Goal: Check status: Check status

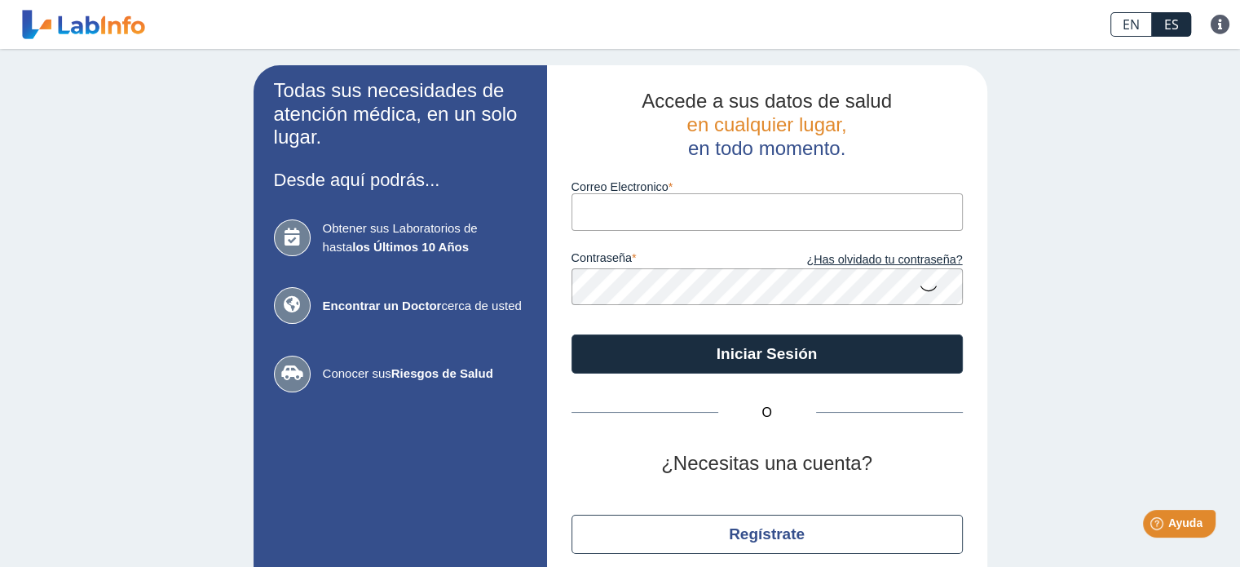
click at [736, 207] on input "Correo Electronico" at bounding box center [767, 211] width 391 height 37
type input "[EMAIL_ADDRESS][DOMAIN_NAME]"
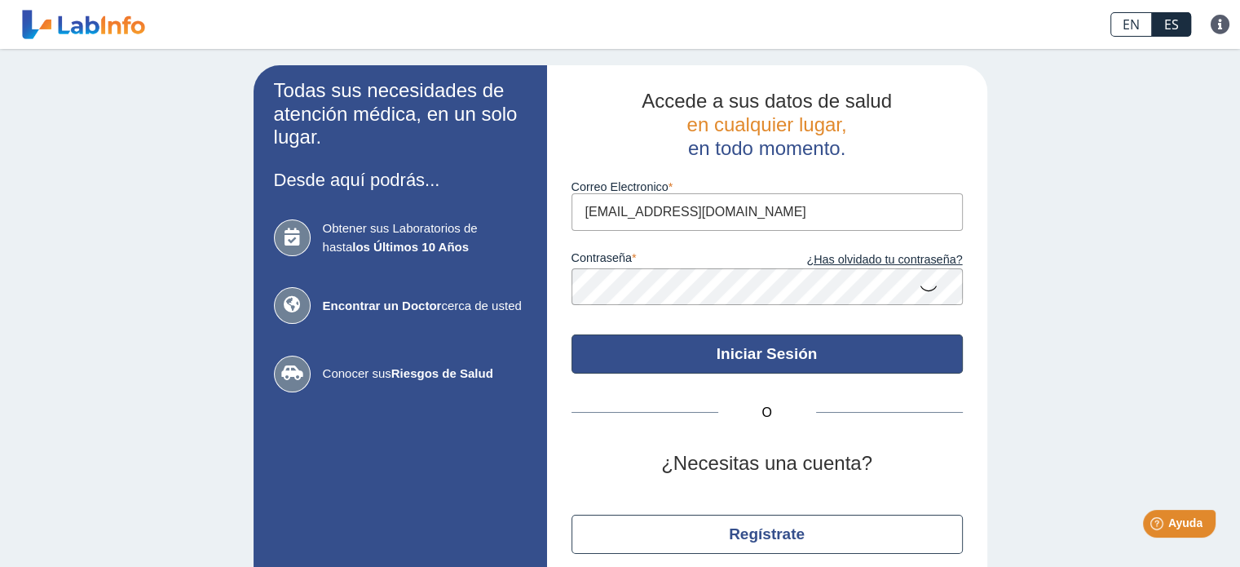
click at [776, 363] on button "Iniciar Sesión" at bounding box center [767, 353] width 391 height 39
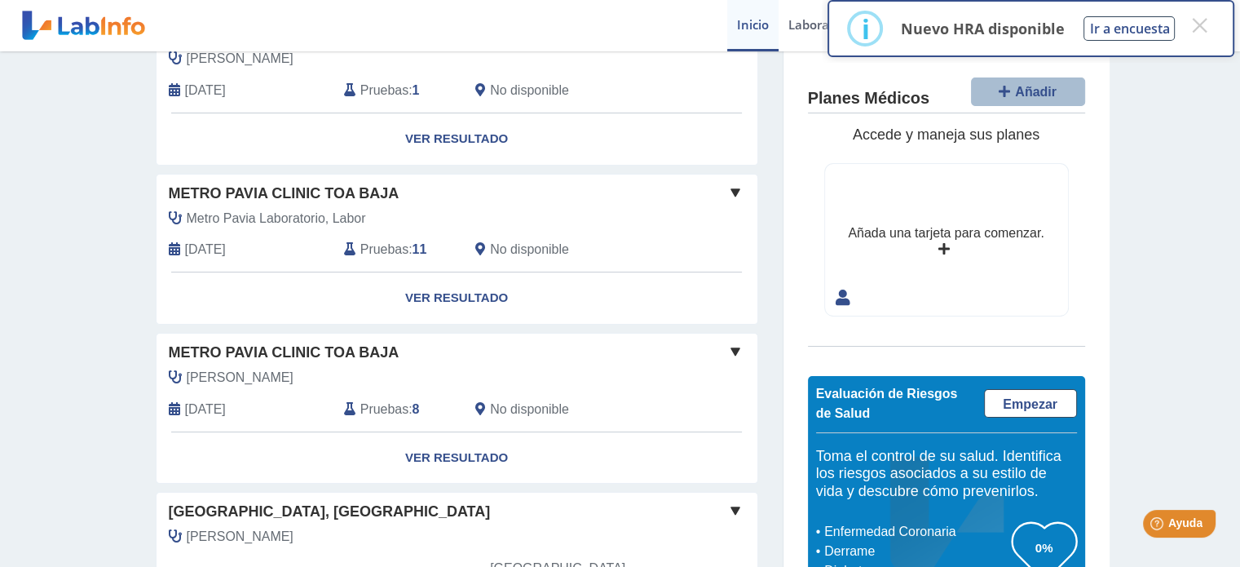
scroll to position [82, 0]
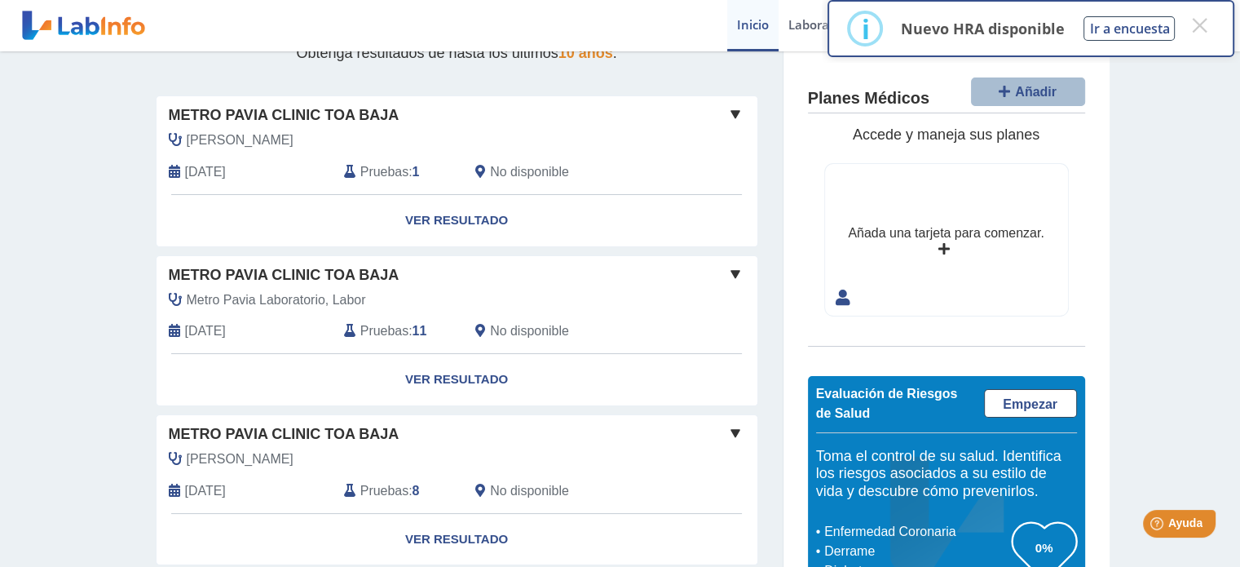
click at [733, 113] on span at bounding box center [736, 114] width 20 height 20
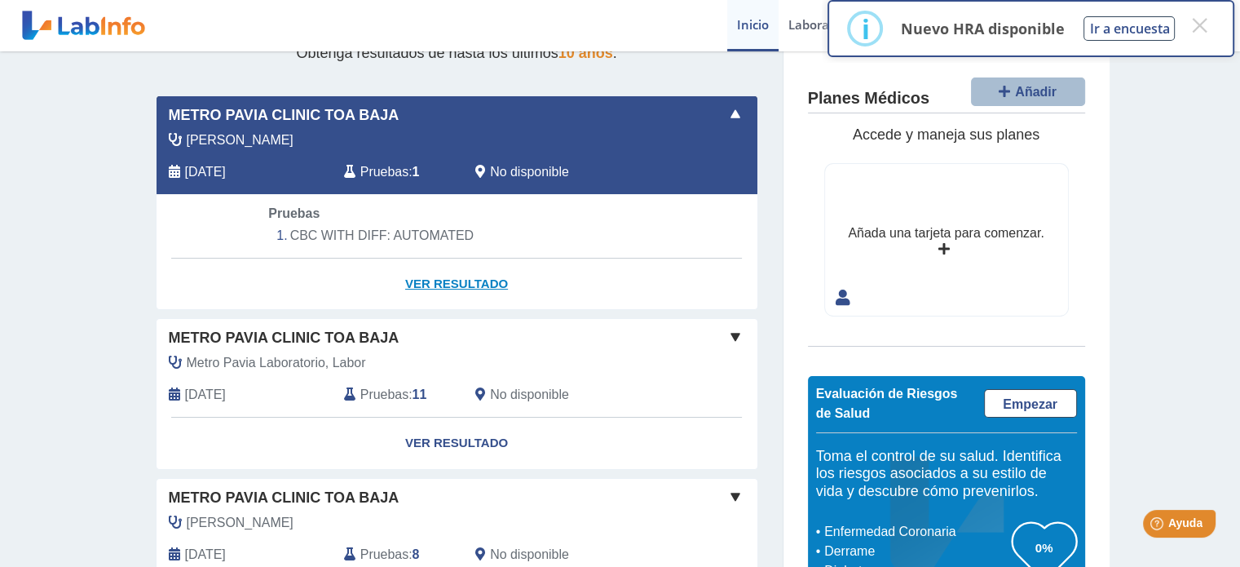
click at [456, 275] on link "Ver Resultado" at bounding box center [457, 284] width 601 height 51
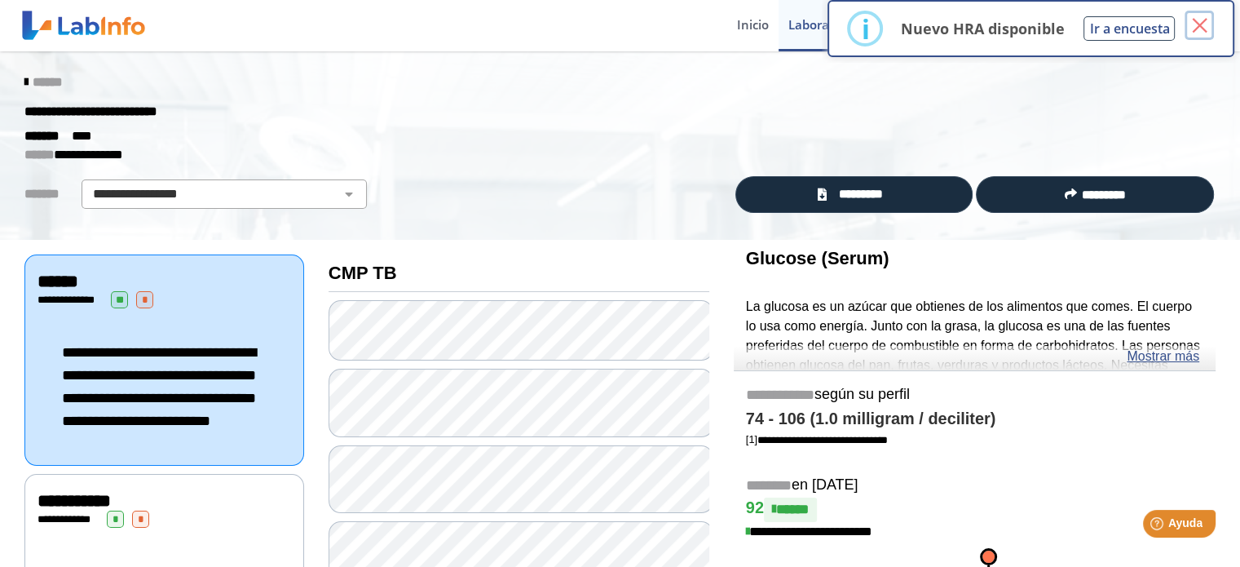
click at [1204, 29] on button "×" at bounding box center [1199, 25] width 29 height 29
